Goal: Transaction & Acquisition: Book appointment/travel/reservation

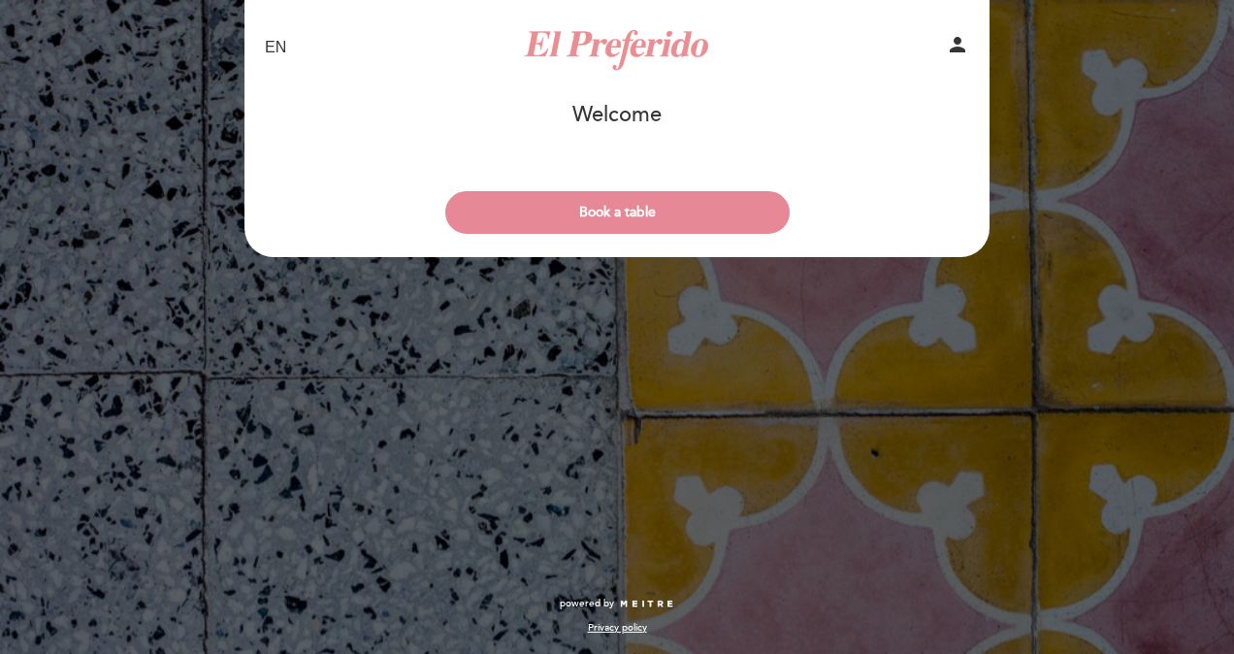
click at [270, 49] on select "EN ES PT" at bounding box center [276, 48] width 22 height 22
click at [270, 50] on select "EN ES PT" at bounding box center [276, 48] width 22 height 22
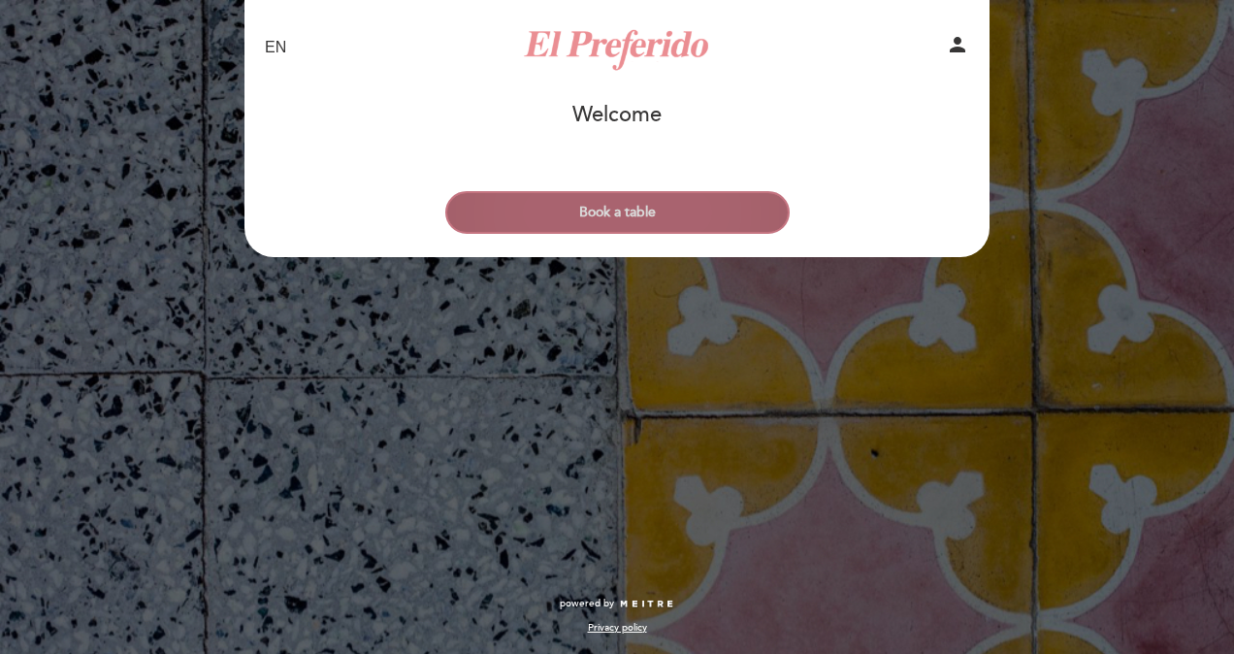
click at [650, 203] on button "Book a table" at bounding box center [617, 212] width 344 height 43
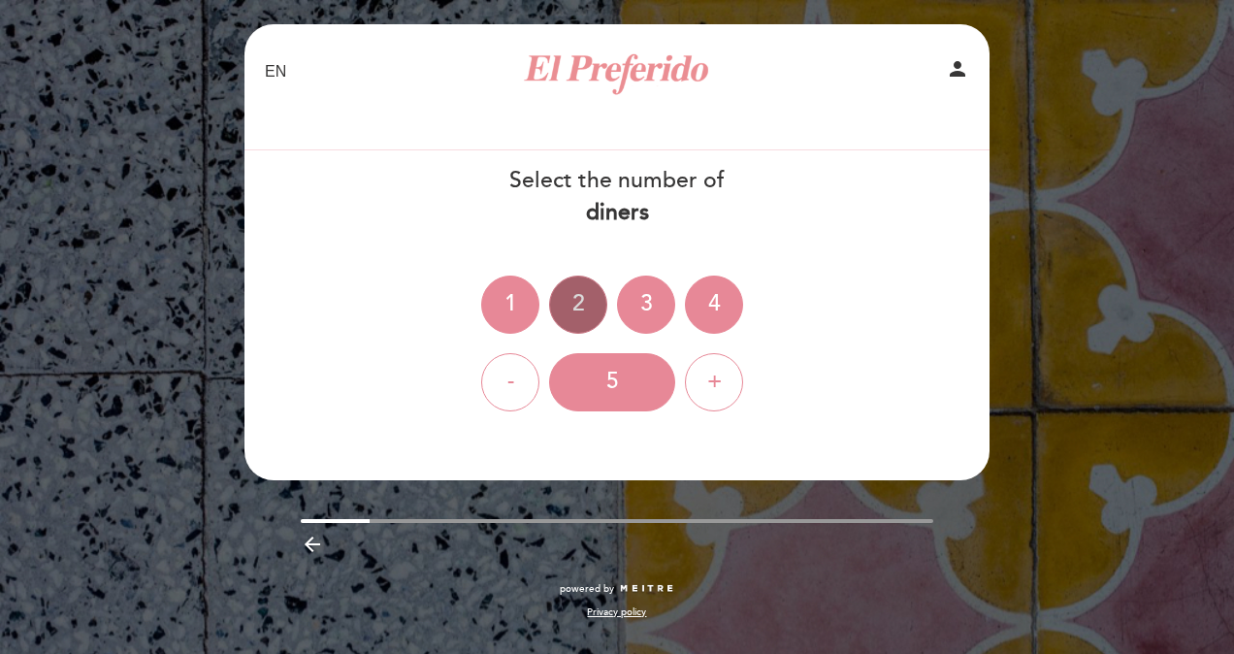
click at [582, 311] on div "2" at bounding box center [578, 304] width 58 height 58
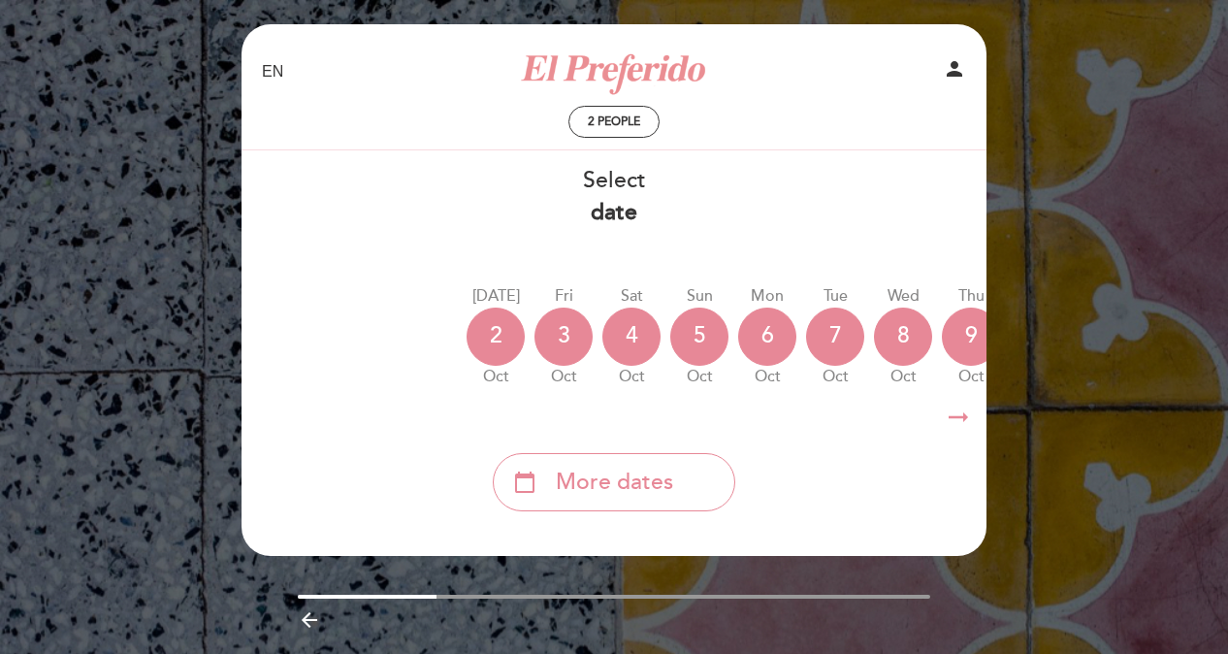
click at [132, 206] on div "EN ES PT El Preferido person 2 people Welcome Welcome, Change user Book a table" at bounding box center [614, 357] width 1228 height 715
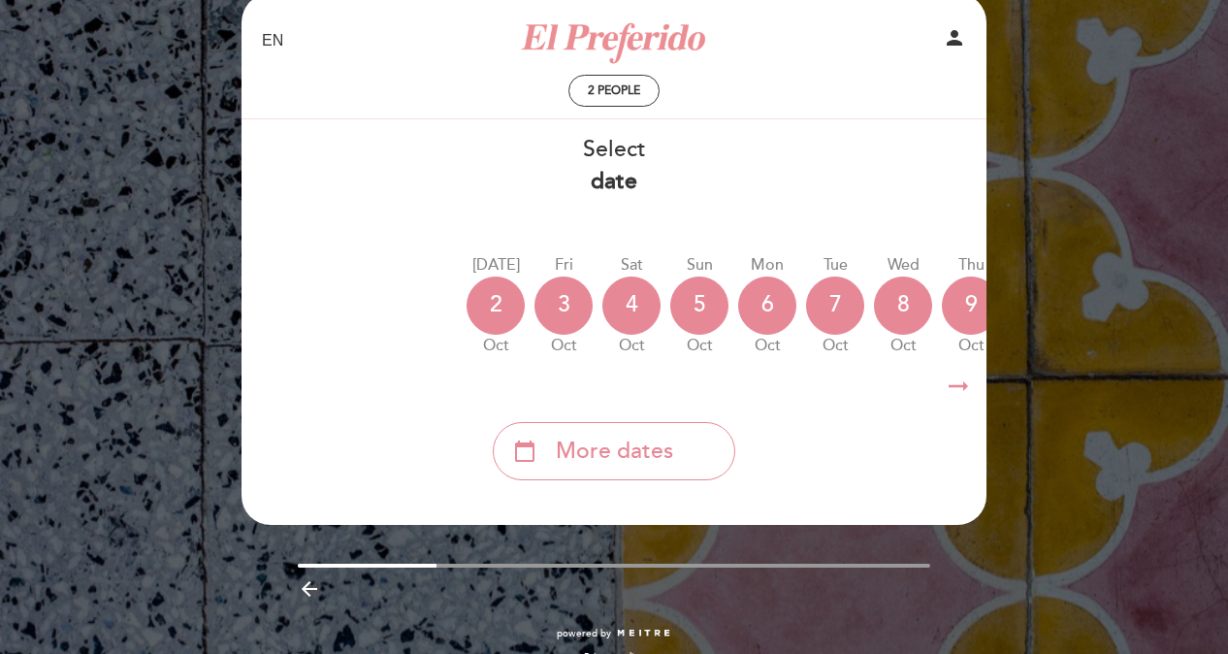
scroll to position [63, 0]
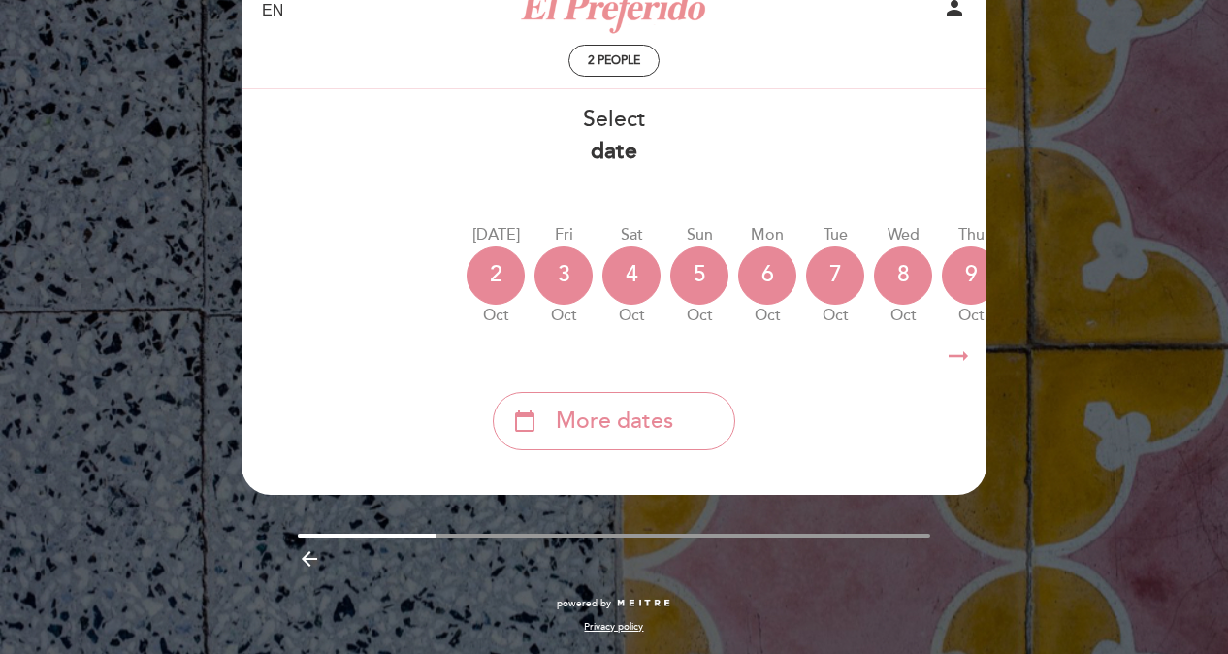
click at [306, 563] on icon "arrow_backward" at bounding box center [309, 558] width 23 height 23
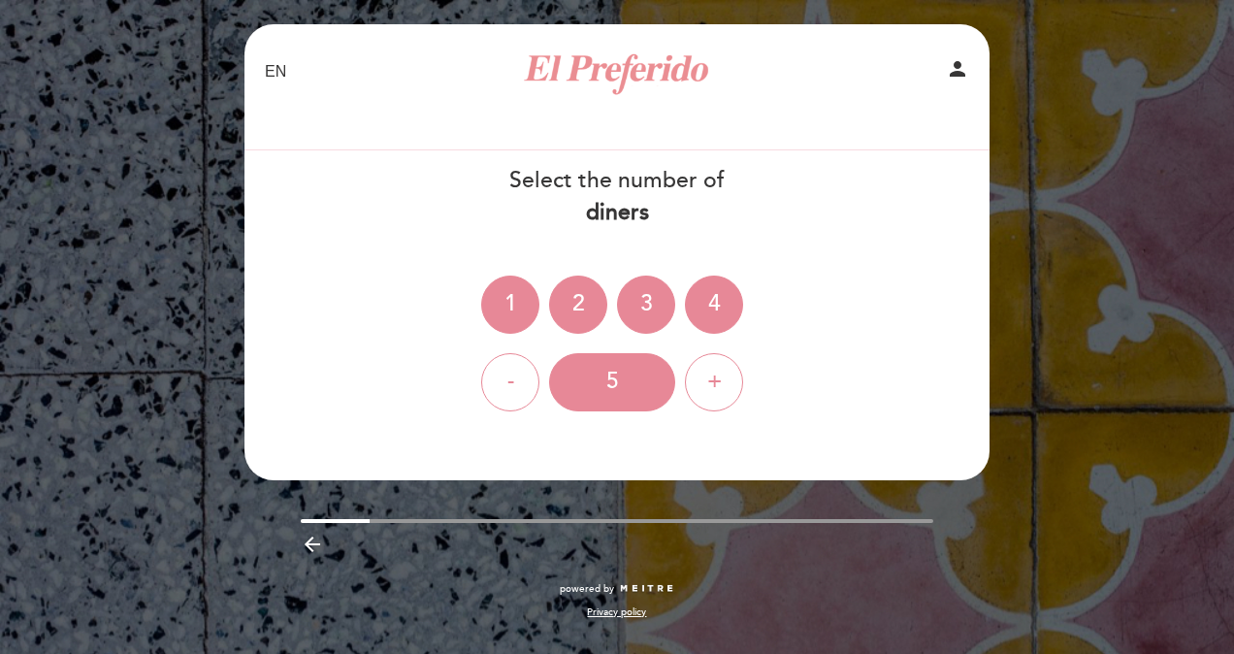
click at [311, 551] on icon "arrow_backward" at bounding box center [312, 543] width 23 height 23
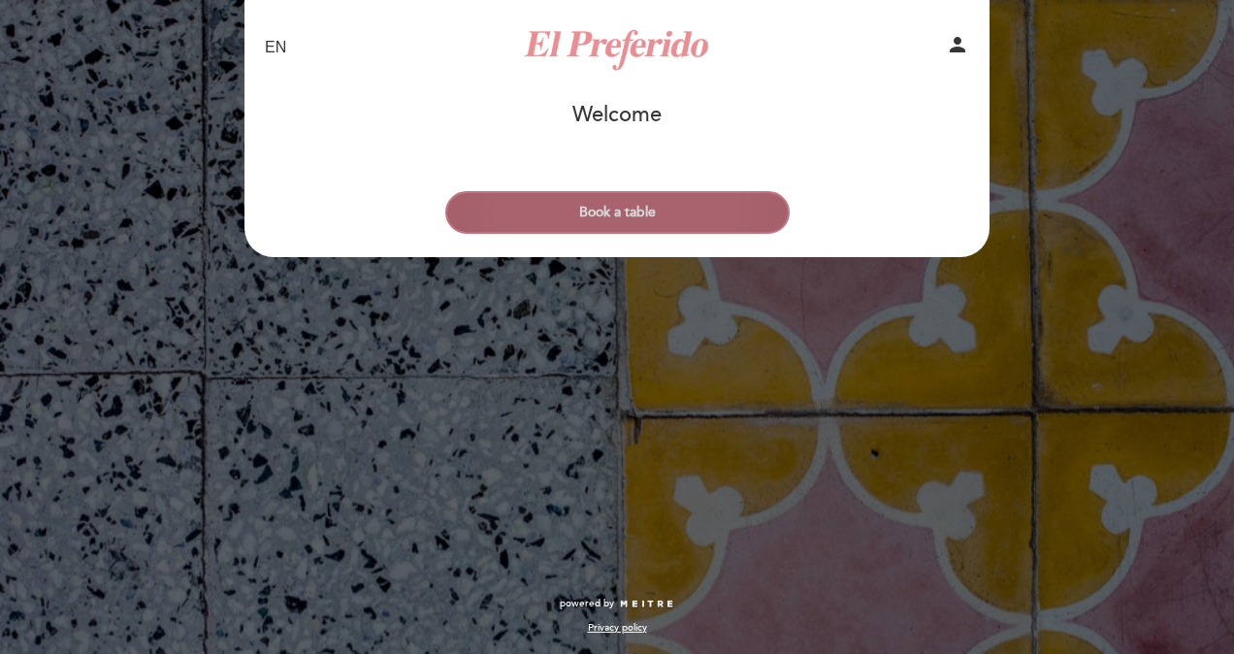
click at [673, 212] on button "Book a table" at bounding box center [617, 212] width 344 height 43
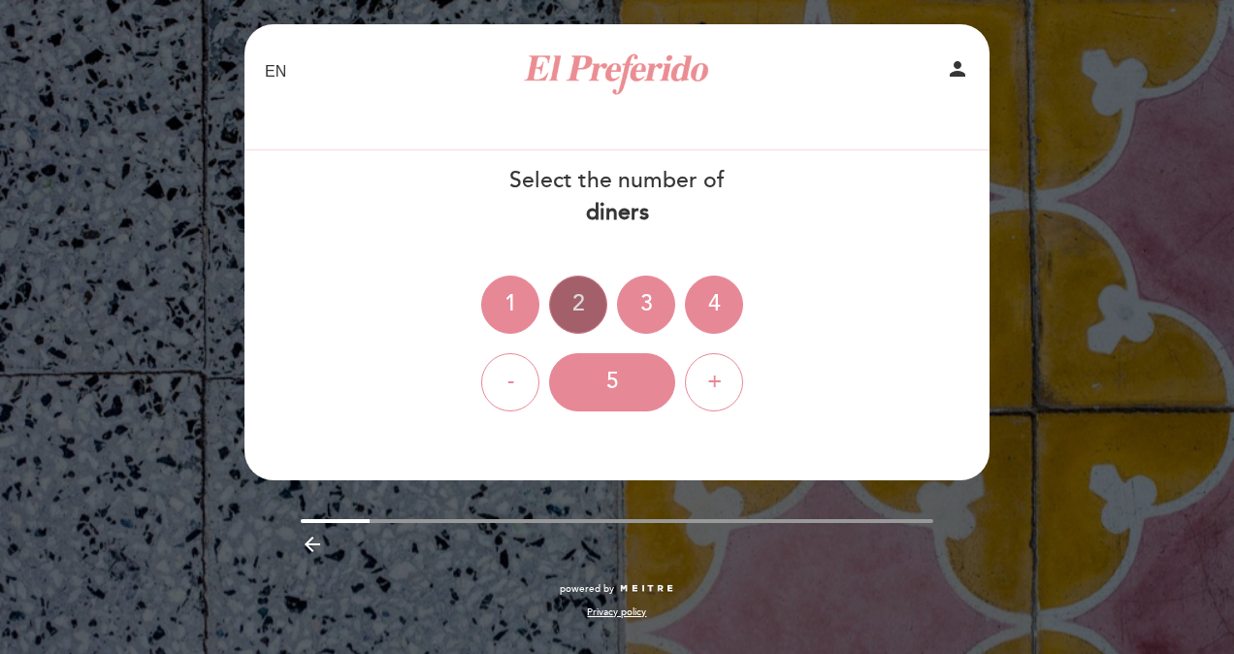
click at [581, 310] on div "2" at bounding box center [578, 304] width 58 height 58
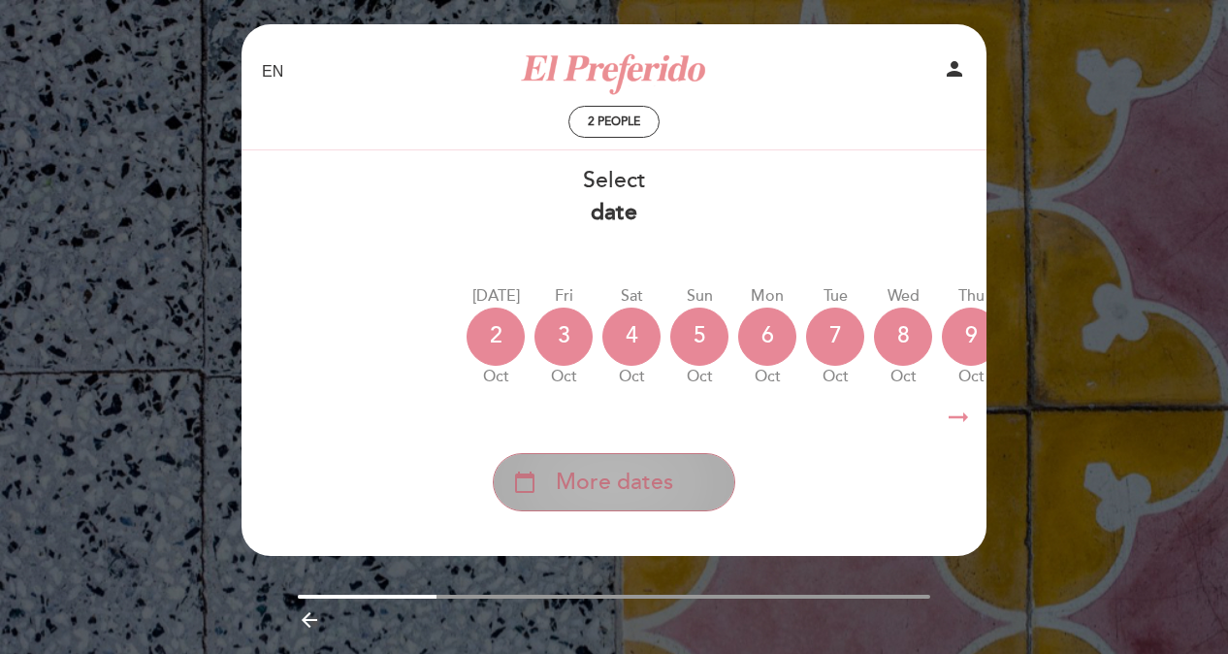
click at [594, 481] on span "More dates" at bounding box center [614, 482] width 117 height 32
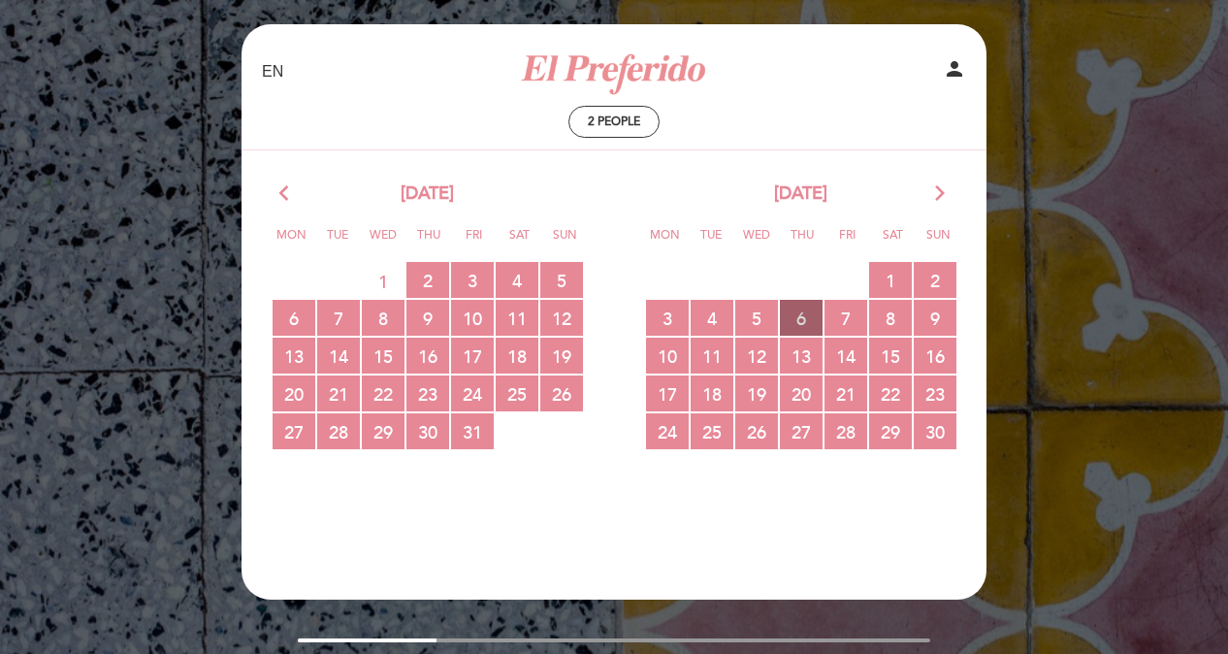
click at [801, 326] on span "6 RESERVATIONS AVAILABLE" at bounding box center [801, 318] width 43 height 36
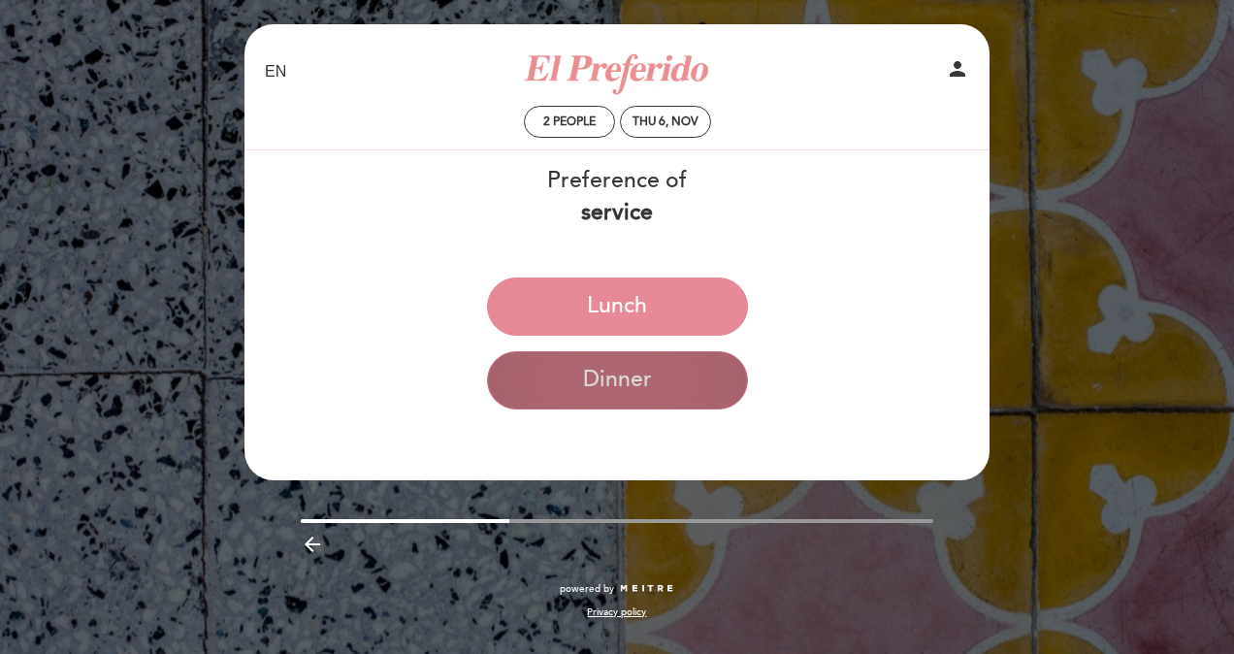
click at [634, 392] on button "Dinner" at bounding box center [617, 380] width 261 height 58
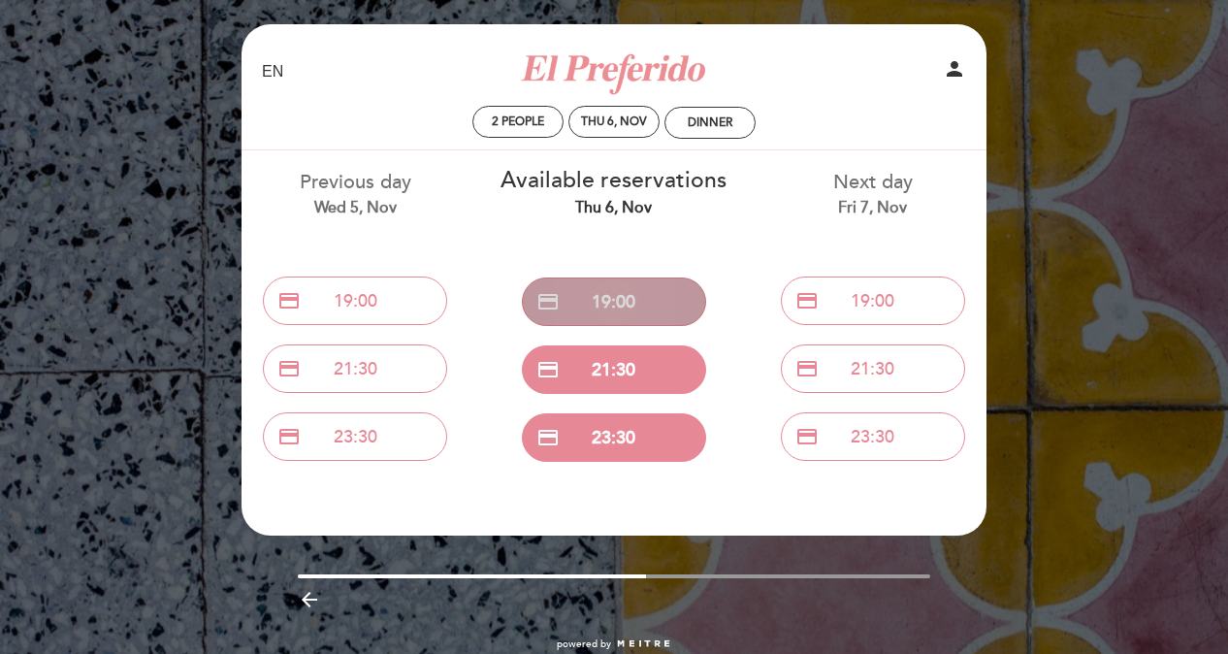
click at [619, 301] on button "credit_card 19:00" at bounding box center [614, 301] width 184 height 48
